Goal: Task Accomplishment & Management: Use online tool/utility

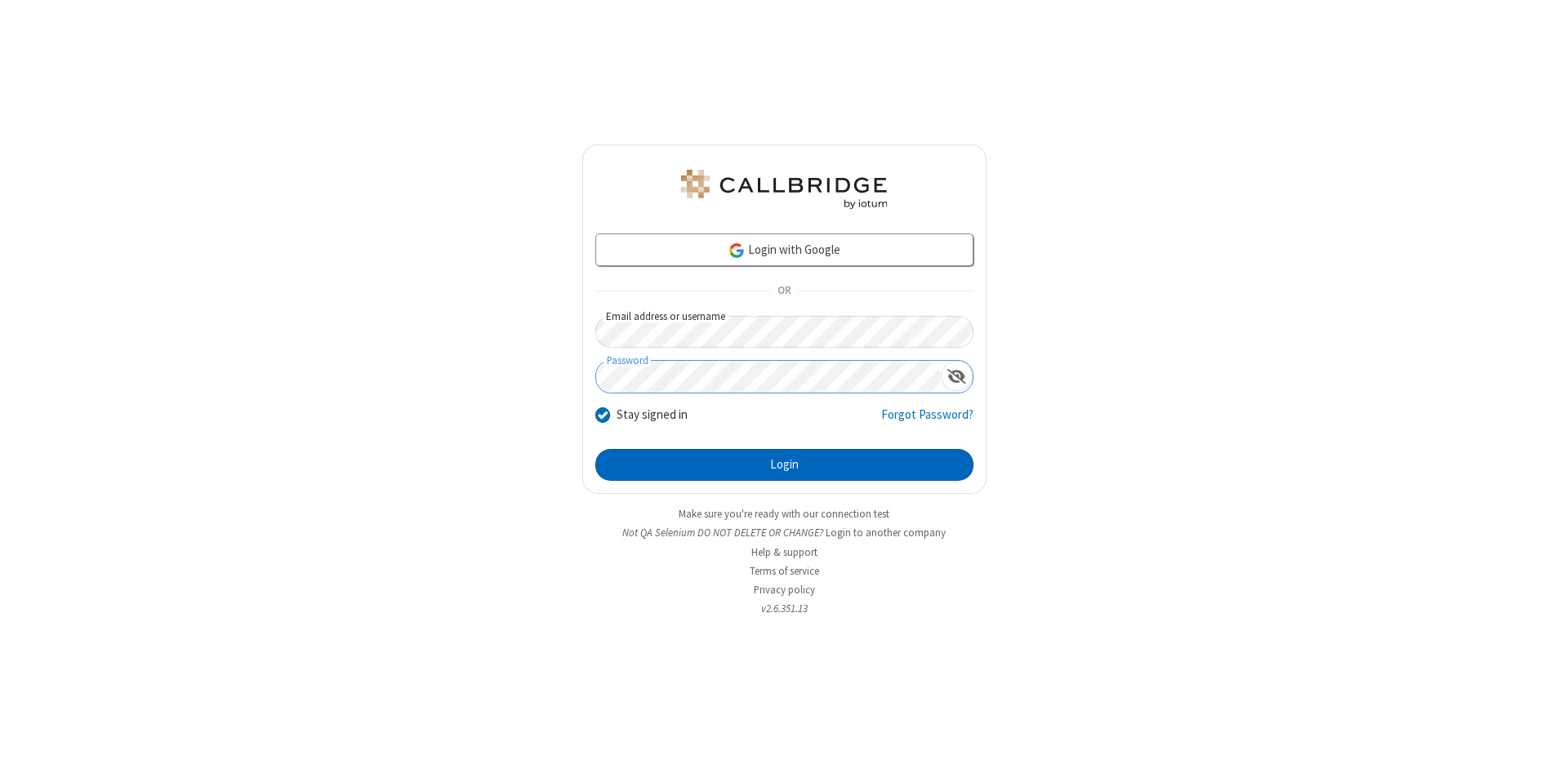
click at [784, 466] on button "Login" at bounding box center [784, 465] width 378 height 32
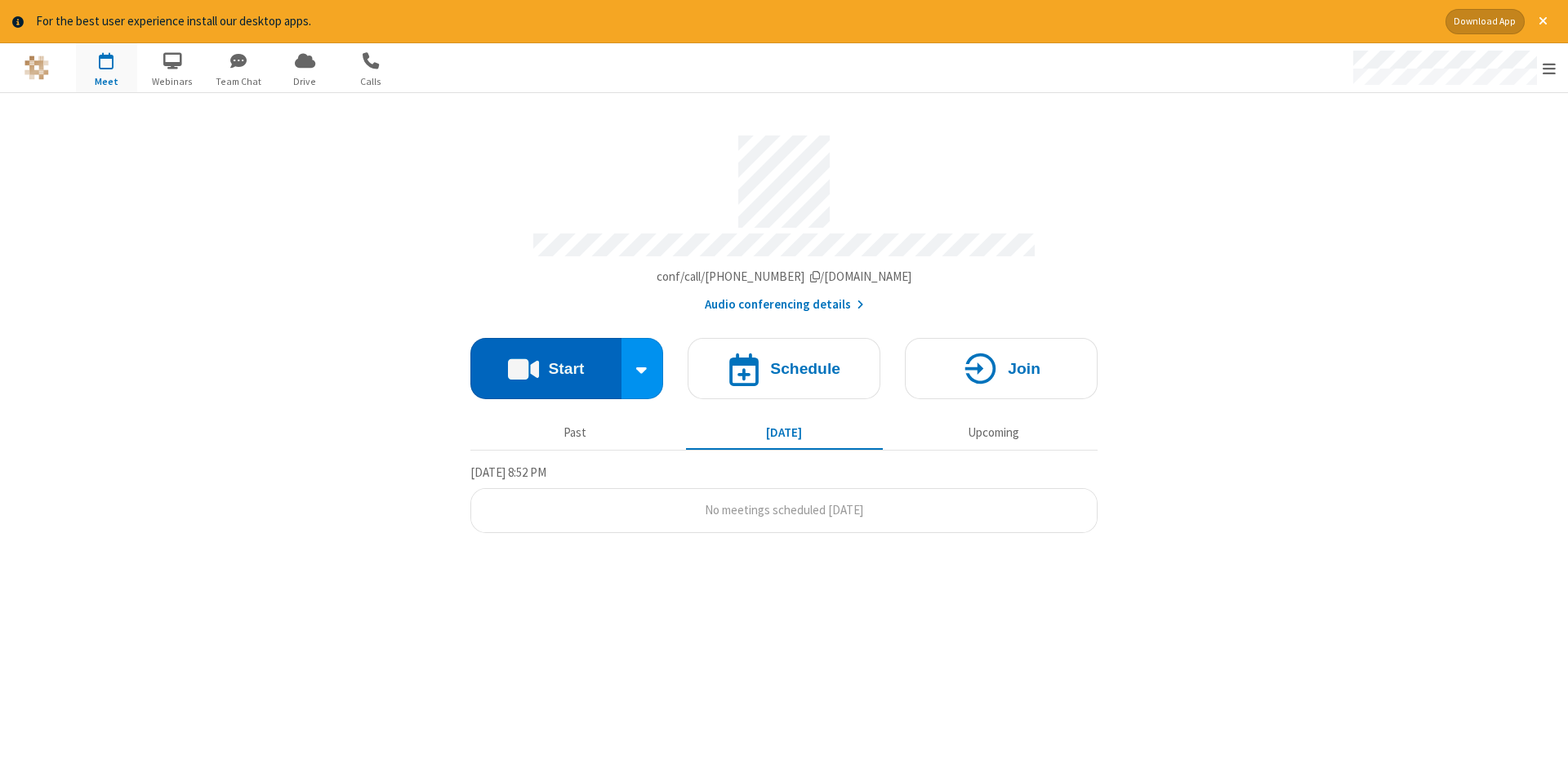
click at [545, 362] on button "Start" at bounding box center [546, 368] width 151 height 61
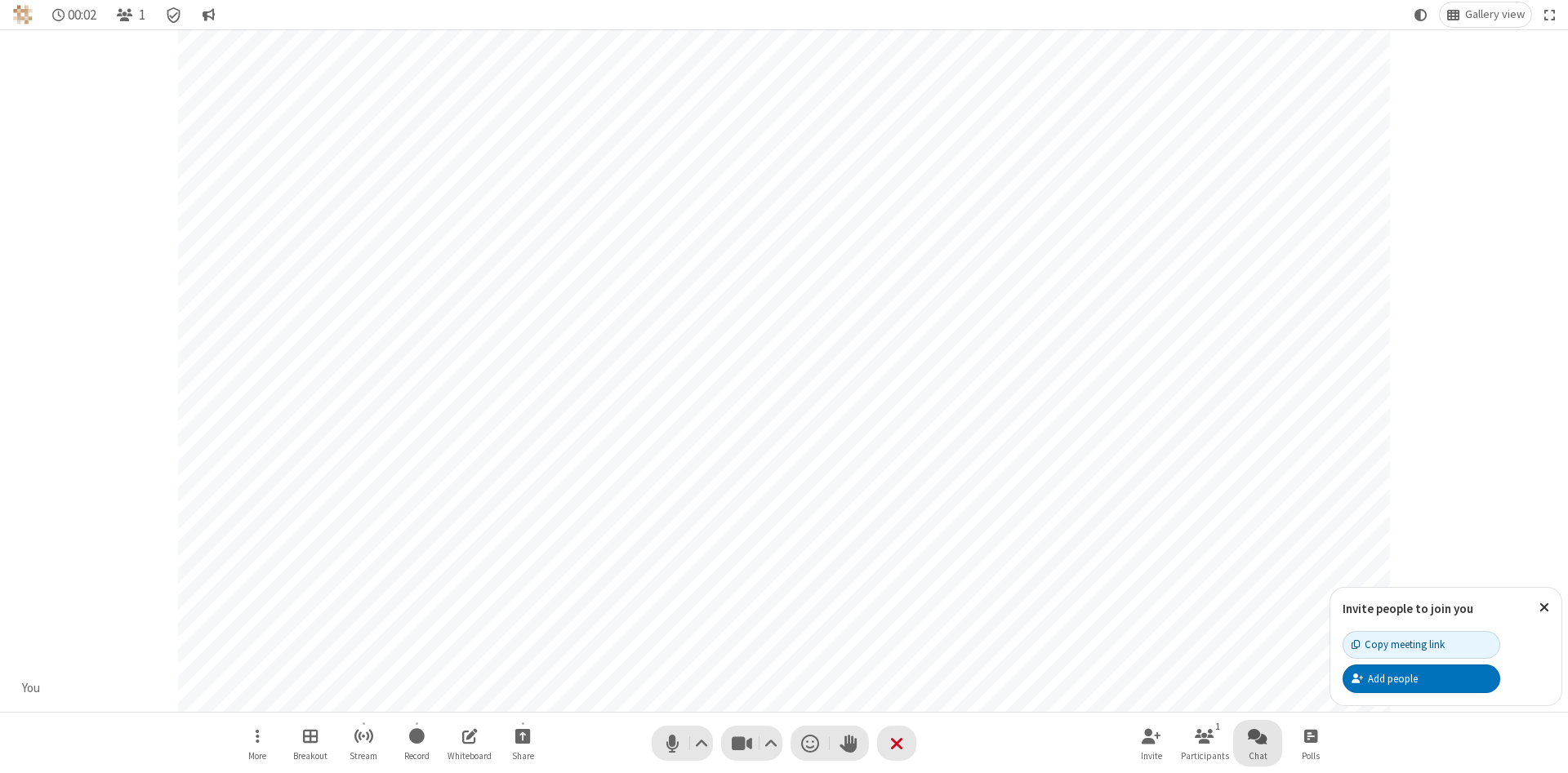
click at [1258, 736] on span "Open chat" at bounding box center [1258, 736] width 20 height 21
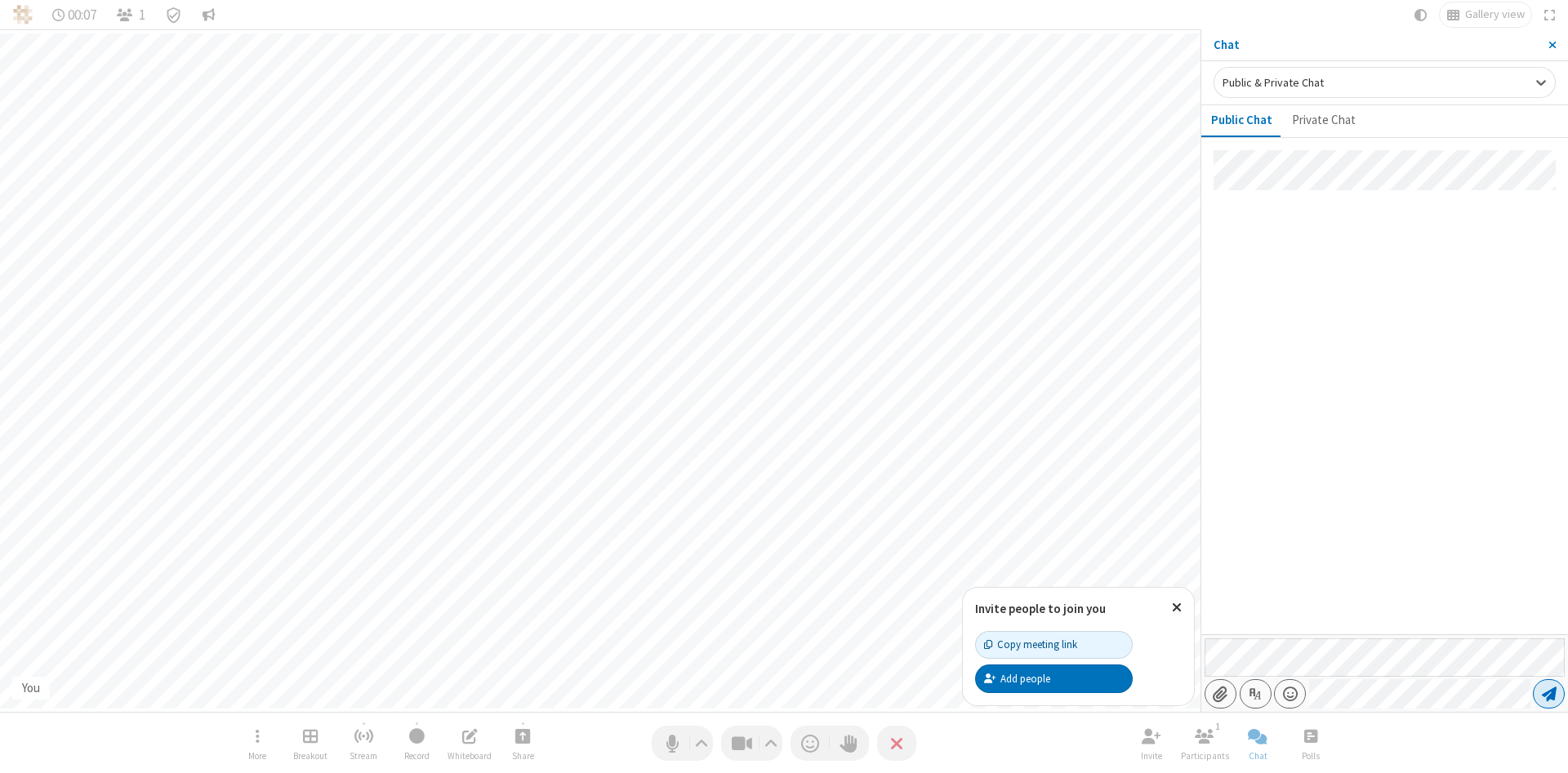
click at [1548, 694] on span "Send message" at bounding box center [1549, 693] width 15 height 17
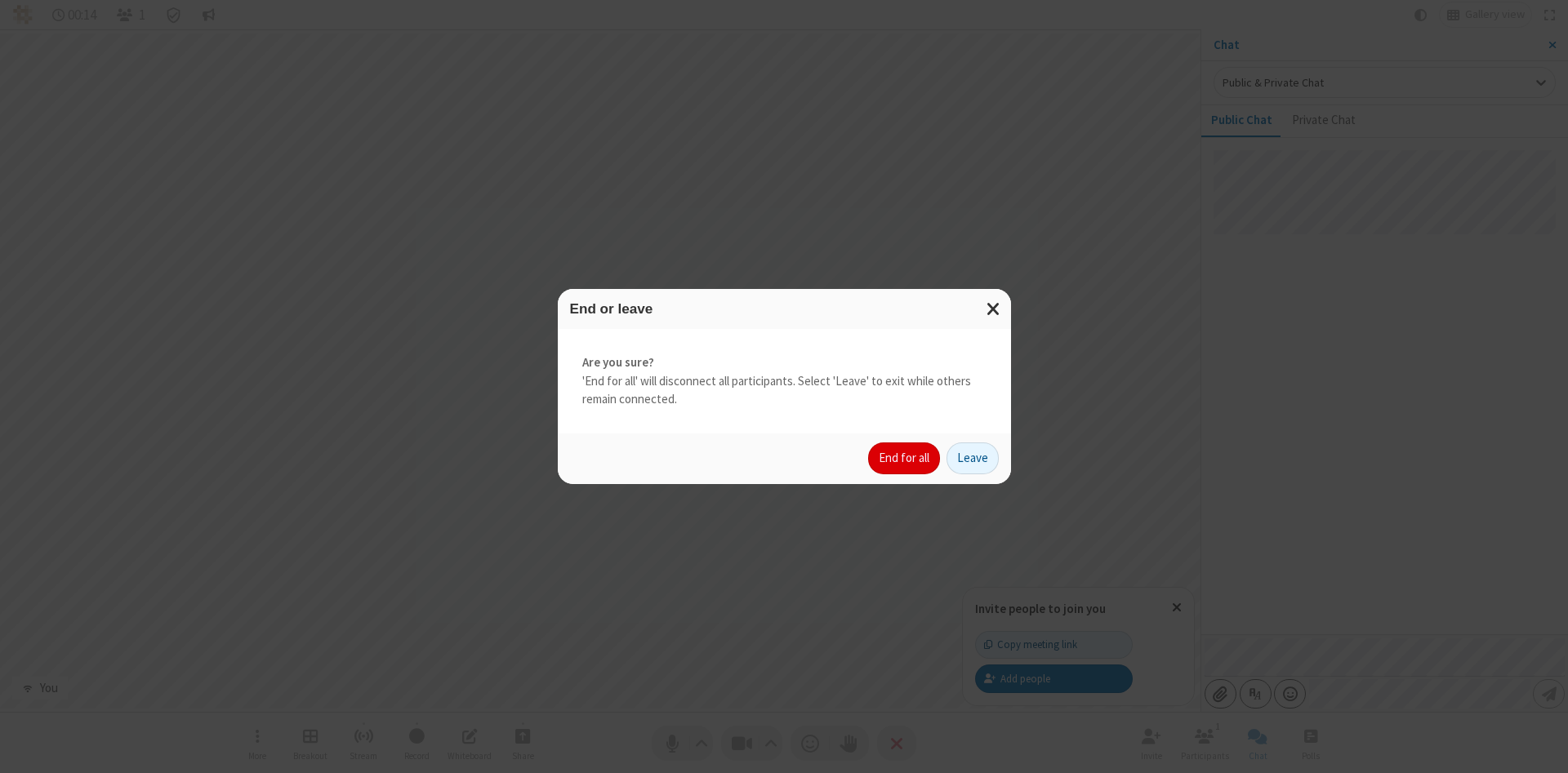
click at [905, 458] on button "End for all" at bounding box center [904, 459] width 72 height 32
